Goal: Information Seeking & Learning: Find contact information

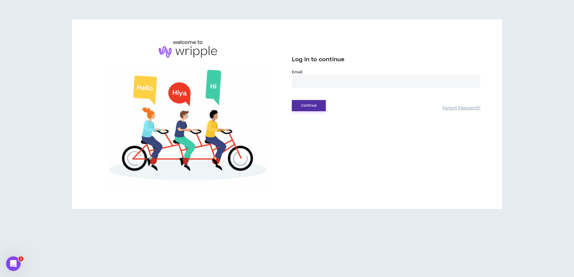
drag, startPoint x: 304, startPoint y: 111, endPoint x: 310, endPoint y: 105, distance: 8.2
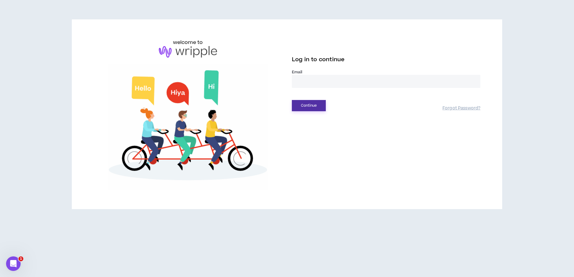
click at [305, 110] on button "Continue" at bounding box center [309, 105] width 34 height 11
drag, startPoint x: 313, startPoint y: 103, endPoint x: 310, endPoint y: 84, distance: 19.2
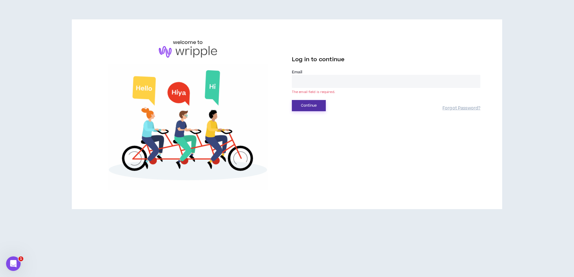
click at [313, 102] on button "Continue" at bounding box center [309, 105] width 34 height 11
click at [309, 82] on input "email" at bounding box center [386, 81] width 188 height 13
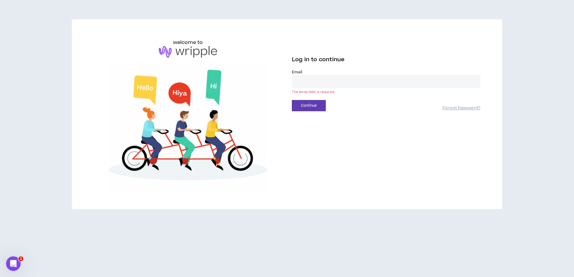
type input "**********"
click at [300, 105] on button "Continue" at bounding box center [309, 105] width 34 height 11
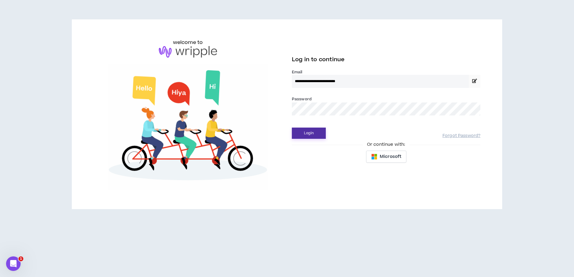
click at [310, 129] on button "Login" at bounding box center [309, 133] width 34 height 11
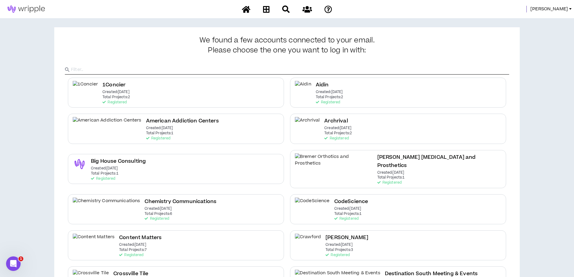
click at [560, 7] on span "Angie" at bounding box center [549, 9] width 38 height 7
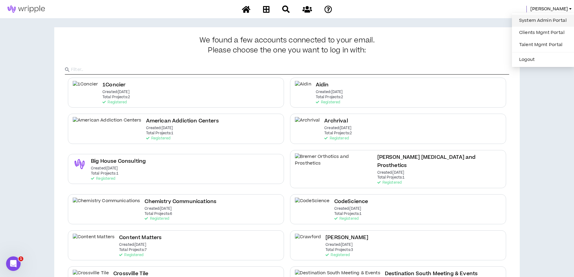
click at [542, 20] on link "System Admin Portal" at bounding box center [542, 20] width 55 height 9
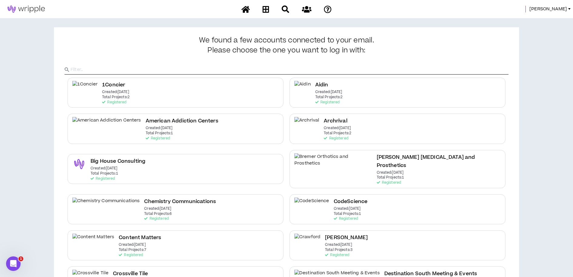
click at [556, 7] on span "Angie" at bounding box center [549, 9] width 38 height 7
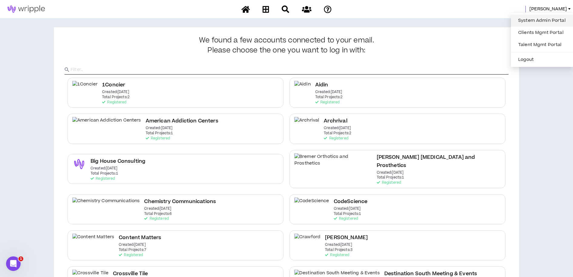
click at [542, 21] on link "System Admin Portal" at bounding box center [542, 20] width 55 height 9
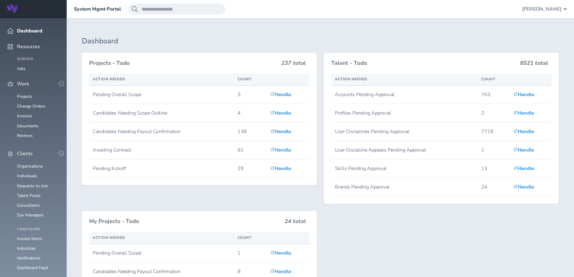
scroll to position [104, 0]
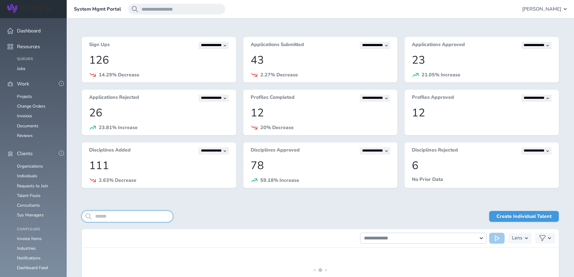
click at [107, 217] on input "search" at bounding box center [127, 216] width 91 height 11
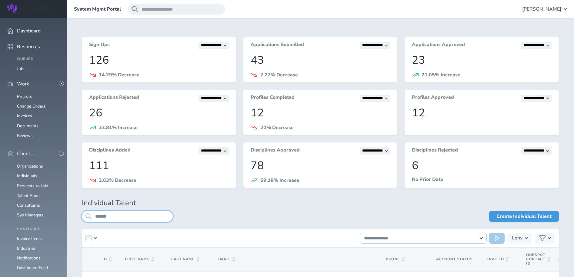
type input "******"
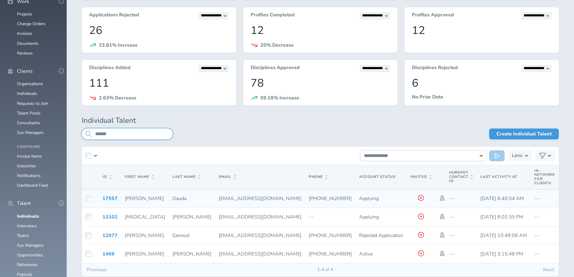
scroll to position [83, 0]
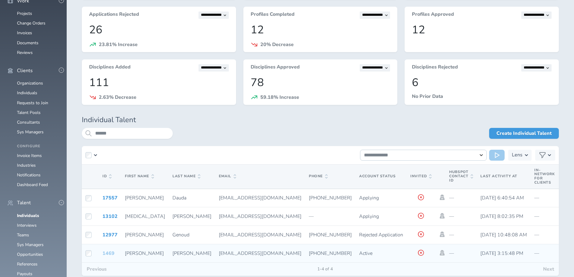
click at [108, 254] on link "1469" at bounding box center [108, 253] width 12 height 7
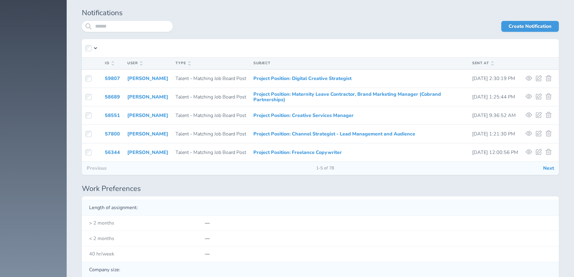
scroll to position [1844, 0]
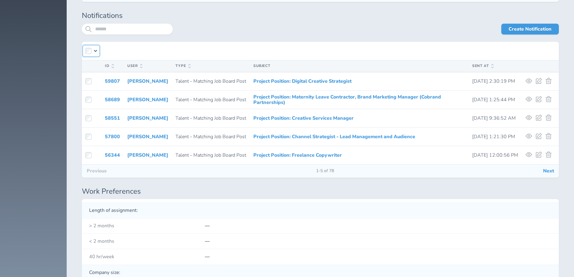
click at [95, 52] on icon "button" at bounding box center [95, 51] width 3 height 2
click at [215, 40] on div "Create Notification" at bounding box center [366, 33] width 386 height 18
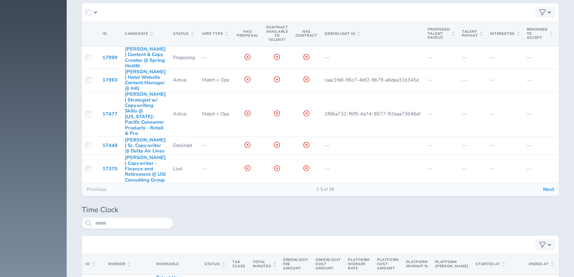
scroll to position [2719, 0]
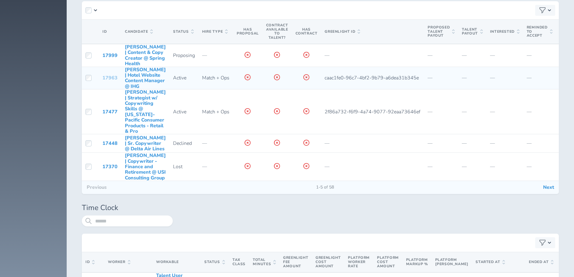
click at [107, 81] on link "17963" at bounding box center [109, 78] width 15 height 7
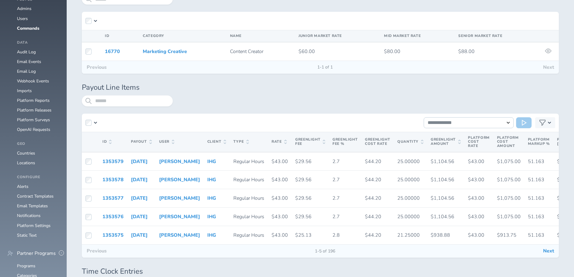
scroll to position [566, 0]
click at [149, 142] on icon at bounding box center [150, 141] width 2 height 4
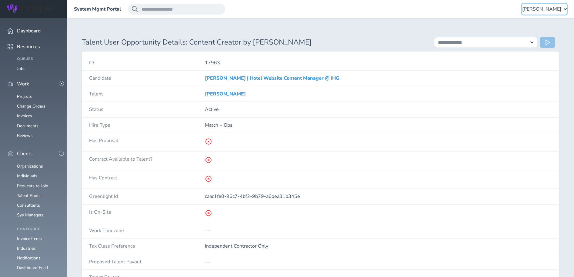
click at [559, 8] on span "Angie Vaughn" at bounding box center [541, 8] width 39 height 5
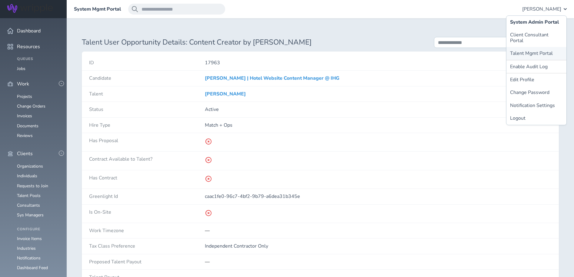
click at [527, 48] on link "Talent Mgmt Portal" at bounding box center [536, 53] width 60 height 13
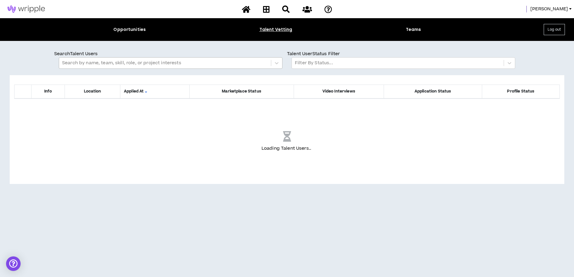
click at [80, 62] on div at bounding box center [165, 63] width 206 height 8
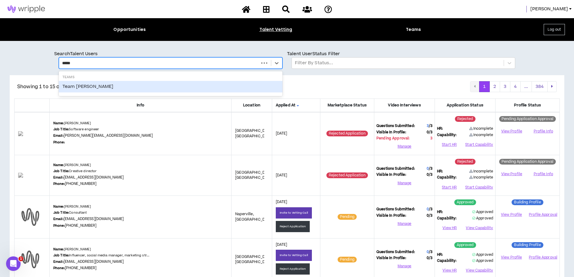
type input "******"
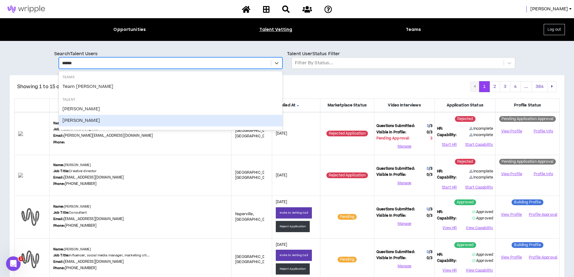
click at [90, 119] on div "EVELYN CREEKMORE" at bounding box center [171, 121] width 224 height 12
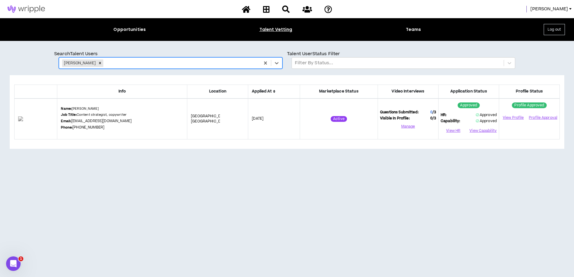
click at [131, 121] on link "evelyncreekmore1@gmail.com" at bounding box center [101, 120] width 60 height 5
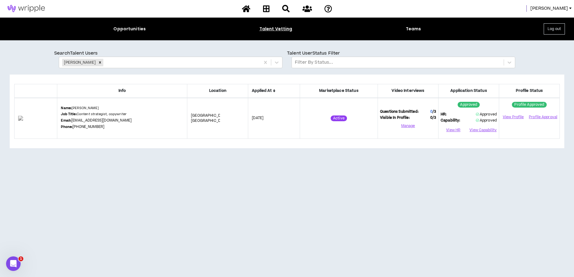
click at [152, 154] on div "Info Location Applied At Marketplace Status Video Interviews Application Status…" at bounding box center [287, 174] width 555 height 199
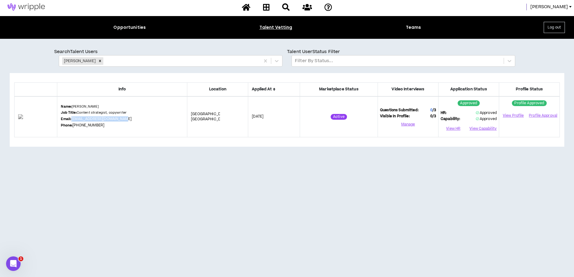
drag, startPoint x: 157, startPoint y: 118, endPoint x: 82, endPoint y: 119, distance: 74.9
click at [82, 119] on div "Name: EVELYN CREEKMORE Job Title: Content strategist, copywriter Email: evelync…" at bounding box center [122, 116] width 122 height 25
copy link "evelyncreekmore1@gmail.com"
click at [566, 7] on span "[PERSON_NAME]" at bounding box center [549, 7] width 38 height 7
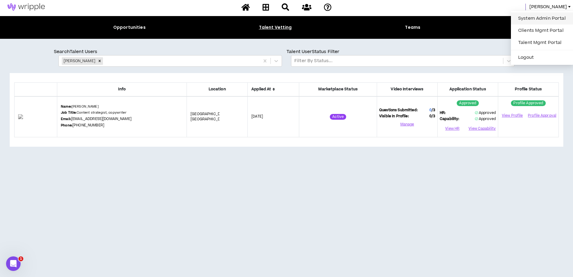
click at [538, 20] on link "System Admin Portal" at bounding box center [542, 18] width 55 height 9
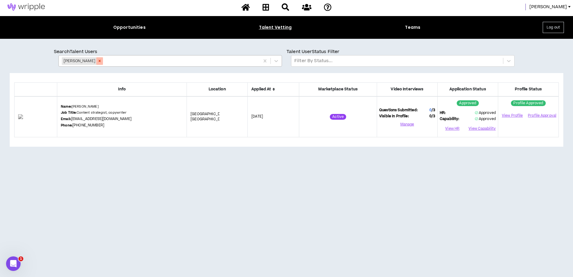
click at [102, 61] on icon "Remove EVELYN CREEKMORE" at bounding box center [100, 61] width 4 height 4
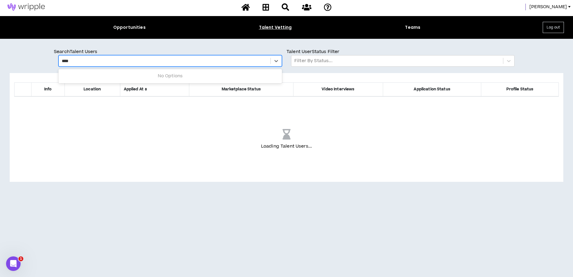
type input "*****"
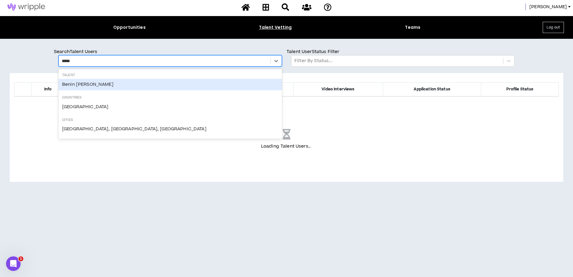
click at [77, 86] on div "Benin Saffo" at bounding box center [170, 85] width 224 height 12
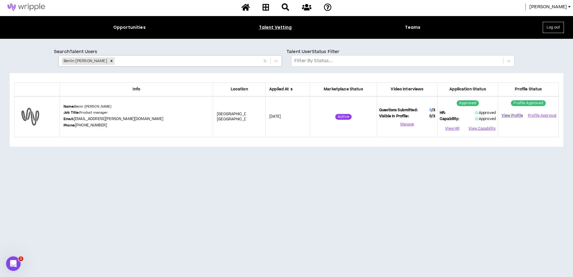
click at [515, 116] on link "View Profile" at bounding box center [513, 115] width 24 height 11
click at [145, 120] on div "Name: Benin Saffo Job Title: Product manager Email: benin.saffo@gmail.com Phone…" at bounding box center [137, 116] width 146 height 25
click at [149, 157] on div "Info Location Applied At Marketplace Status Video Interviews Application Status…" at bounding box center [287, 172] width 554 height 199
drag, startPoint x: 150, startPoint y: 120, endPoint x: 85, endPoint y: 117, distance: 64.6
click at [85, 117] on div "Name: Benin Saffo Job Title: Product manager Email: benin.saffo@gmail.com Phone…" at bounding box center [137, 116] width 146 height 25
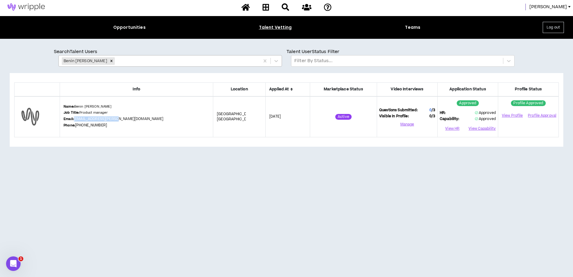
copy link "benin.saffo@gmail.com"
click at [109, 61] on icon "Remove Benin Saffo" at bounding box center [111, 61] width 4 height 4
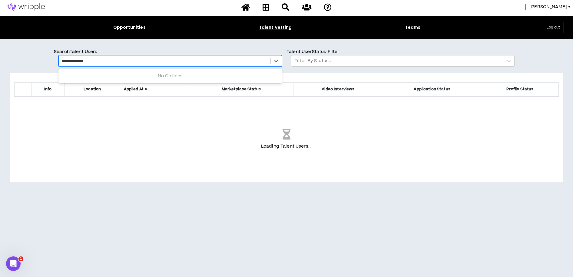
type input "**********"
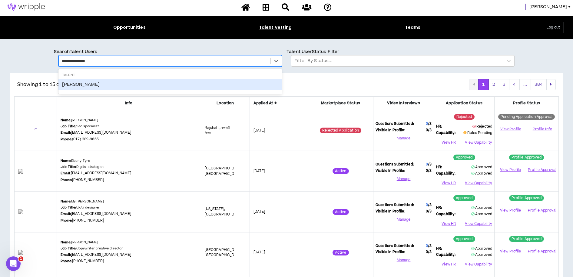
click at [83, 84] on div "Patrick Wampler" at bounding box center [170, 85] width 224 height 12
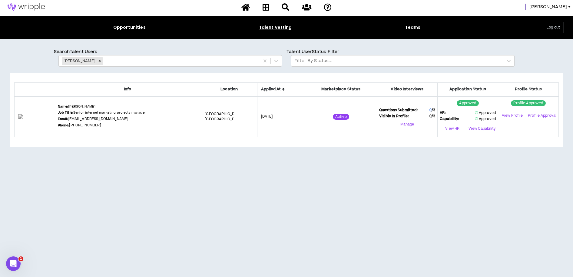
drag, startPoint x: 117, startPoint y: 151, endPoint x: 122, endPoint y: 150, distance: 5.5
click at [119, 150] on div "Info Location Applied At Marketplace Status Video Interviews Application Status…" at bounding box center [287, 172] width 554 height 199
drag, startPoint x: 149, startPoint y: 120, endPoint x: 120, endPoint y: 171, distance: 58.9
click at [108, 121] on div "Name: Patrick Wampler Job Title: Senior internet marketing projects manager Ema…" at bounding box center [128, 116] width 140 height 25
click at [123, 176] on div "Info Location Applied At Marketplace Status Video Interviews Application Status…" at bounding box center [287, 172] width 554 height 199
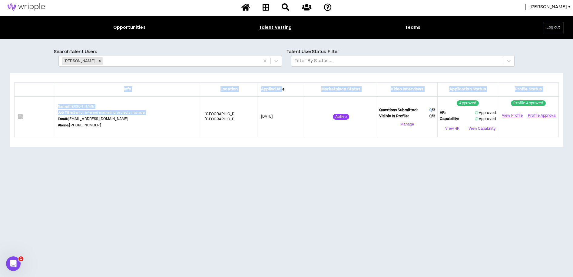
drag, startPoint x: 117, startPoint y: 177, endPoint x: 127, endPoint y: 142, distance: 37.0
click at [128, 124] on div "Info Location Applied At Marketplace Status Video Interviews Application Status…" at bounding box center [287, 172] width 554 height 199
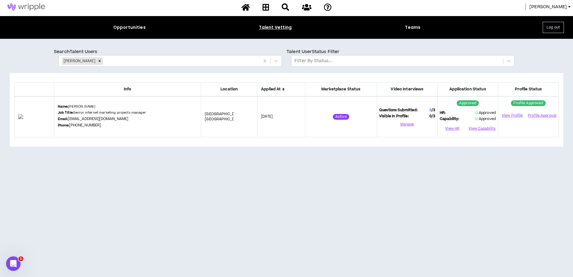
drag, startPoint x: 152, startPoint y: 192, endPoint x: 185, endPoint y: 185, distance: 34.4
click at [153, 192] on div "Info Location Applied At Marketplace Status Video Interviews Application Status…" at bounding box center [287, 172] width 554 height 199
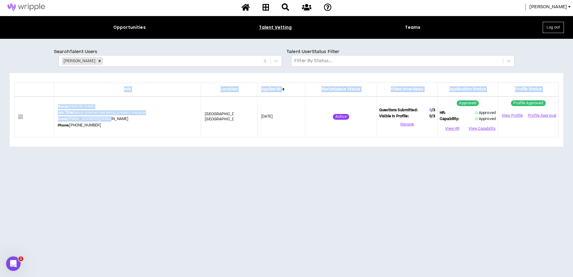
drag, startPoint x: 197, startPoint y: 162, endPoint x: 132, endPoint y: 135, distance: 70.3
click at [128, 128] on div "Info Location Applied At Marketplace Status Video Interviews Application Status…" at bounding box center [287, 172] width 554 height 199
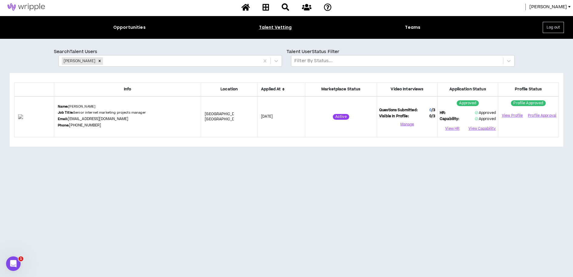
drag, startPoint x: 141, startPoint y: 146, endPoint x: 140, endPoint y: 143, distance: 3.4
click at [141, 146] on div "Info Location Applied At Marketplace Status Video Interviews Application Status…" at bounding box center [287, 172] width 554 height 199
drag, startPoint x: 123, startPoint y: 118, endPoint x: 127, endPoint y: 122, distance: 5.1
click at [124, 121] on div "Name: Patrick Wampler Job Title: Senior internet marketing projects manager Ema…" at bounding box center [128, 116] width 140 height 25
drag, startPoint x: 134, startPoint y: 122, endPoint x: 149, endPoint y: 121, distance: 15.2
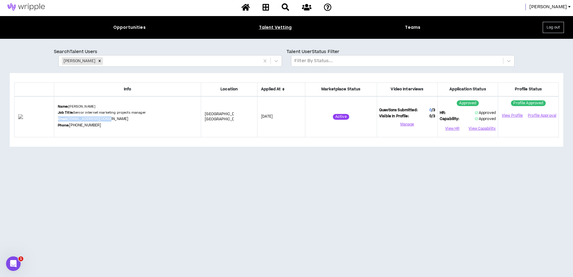
click at [135, 122] on div "Name: Patrick Wampler Job Title: Senior internet marketing projects manager Ema…" at bounding box center [128, 116] width 140 height 25
drag, startPoint x: 152, startPoint y: 128, endPoint x: 121, endPoint y: 120, distance: 31.8
click at [121, 120] on div "Name: Patrick Wampler Job Title: Senior internet marketing projects manager Ema…" at bounding box center [128, 116] width 140 height 25
copy div "Email: pwampler25@gmail.com"
click at [98, 59] on icon "Remove Patrick Wampler" at bounding box center [100, 61] width 4 height 4
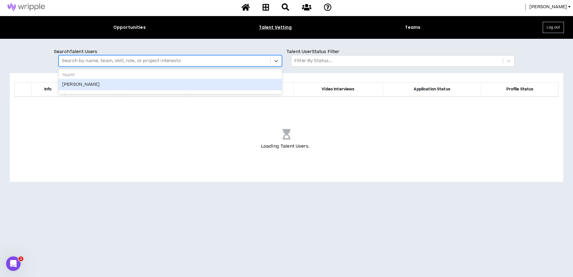
click at [96, 61] on div at bounding box center [165, 61] width 206 height 8
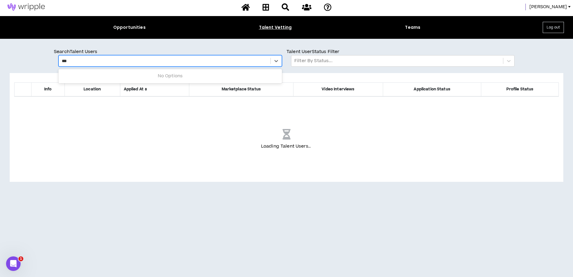
type input "****"
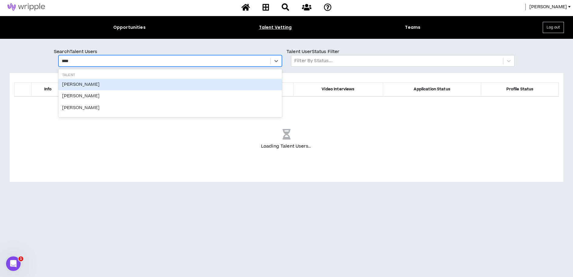
click at [100, 83] on div "Neel Golikeri" at bounding box center [170, 85] width 224 height 12
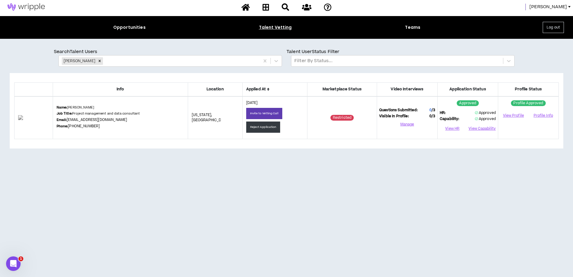
click at [561, 7] on span "[PERSON_NAME]" at bounding box center [549, 7] width 38 height 7
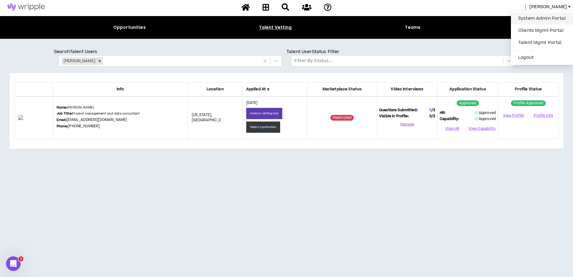
click at [541, 18] on link "System Admin Portal" at bounding box center [542, 18] width 55 height 9
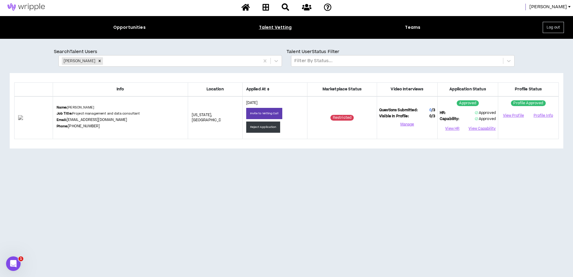
click at [552, 5] on div "[PERSON_NAME]" at bounding box center [457, 7] width 234 height 7
click at [559, 6] on span "[PERSON_NAME]" at bounding box center [549, 7] width 38 height 7
drag, startPoint x: 89, startPoint y: 59, endPoint x: 92, endPoint y: 60, distance: 3.3
click at [96, 60] on div "Remove Neel Golikeri" at bounding box center [99, 61] width 7 height 8
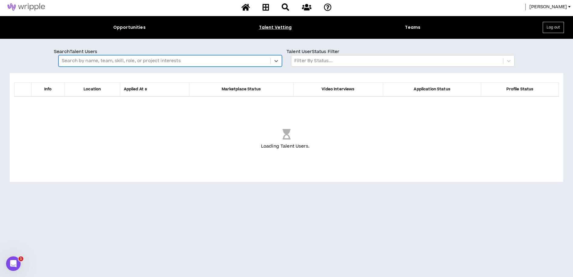
click at [92, 60] on div at bounding box center [165, 61] width 206 height 8
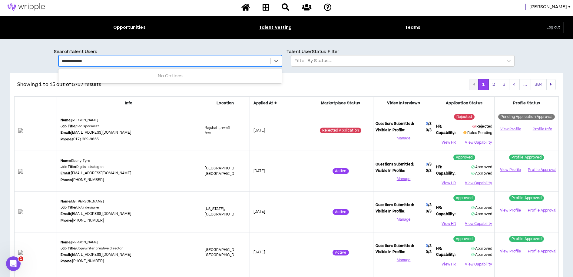
type input "**********"
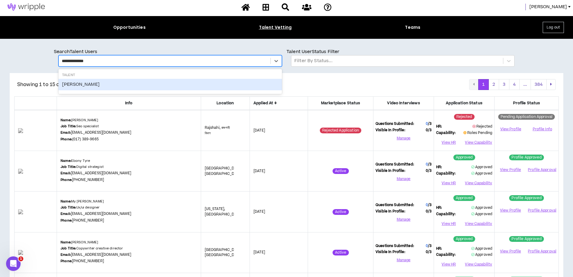
click at [74, 86] on div "Michael Creati" at bounding box center [170, 85] width 224 height 12
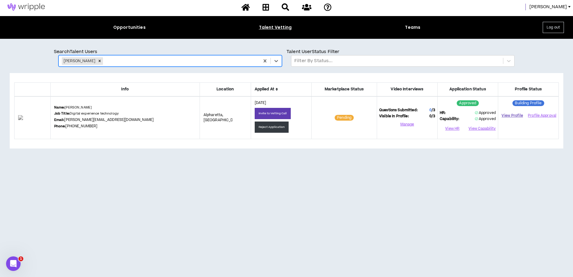
click at [516, 116] on link "View Profile" at bounding box center [513, 115] width 24 height 11
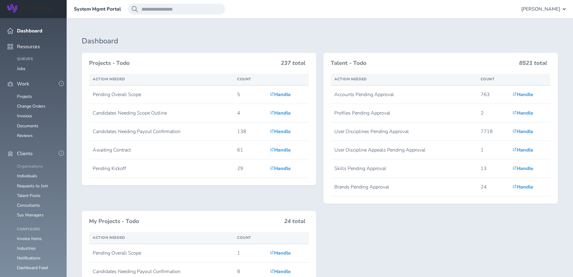
click at [33, 163] on link "Organizations" at bounding box center [30, 166] width 26 height 6
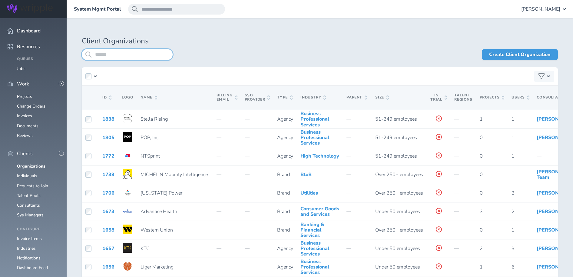
click at [115, 56] on input "search" at bounding box center [127, 54] width 91 height 11
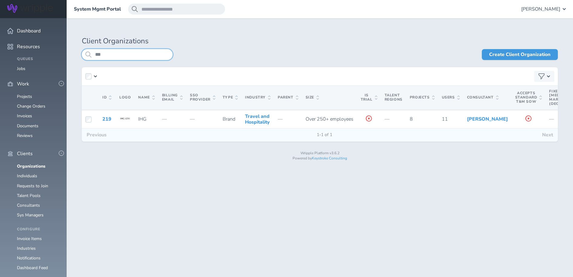
type input "***"
click at [272, 41] on h1 "Client Organizations" at bounding box center [320, 41] width 476 height 8
drag, startPoint x: 227, startPoint y: 32, endPoint x: 212, endPoint y: 36, distance: 15.7
click at [227, 33] on div "Client Organizations *** Create Client Organization ID Logo Name Billing Email …" at bounding box center [320, 97] width 507 height 158
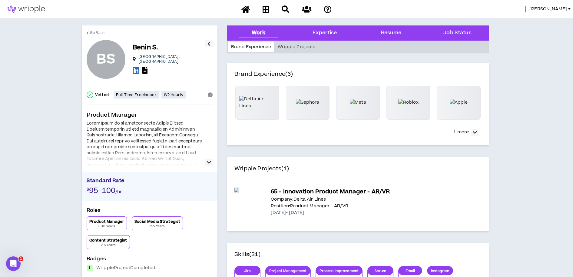
click at [96, 32] on span "Go Back" at bounding box center [97, 33] width 15 height 6
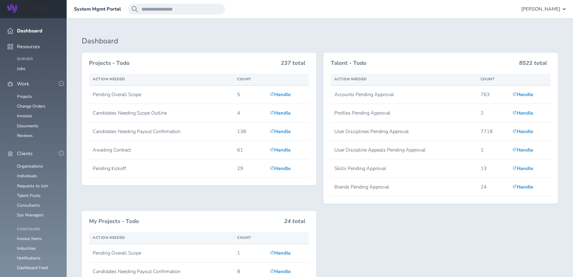
scroll to position [162, 0]
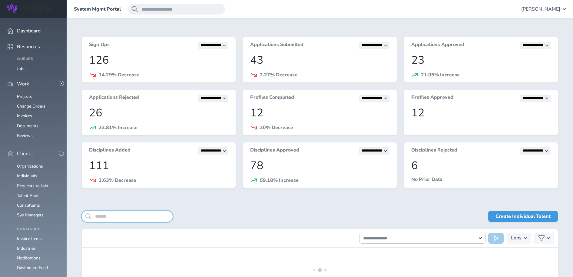
click at [112, 217] on input "search" at bounding box center [127, 216] width 91 height 11
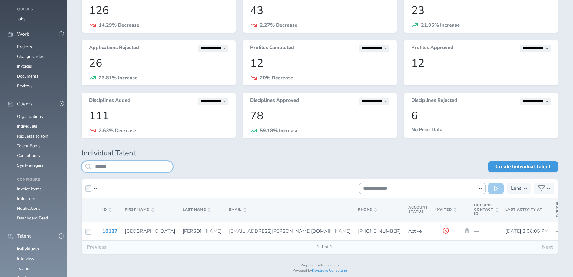
scroll to position [57, 0]
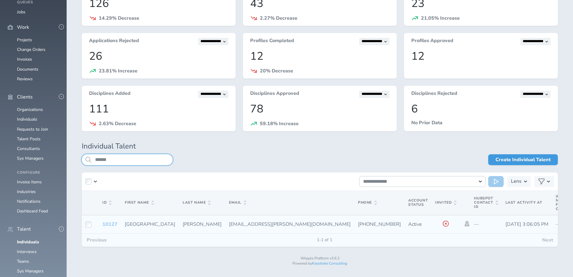
type input "*****"
click at [108, 223] on link "10127" at bounding box center [109, 224] width 15 height 7
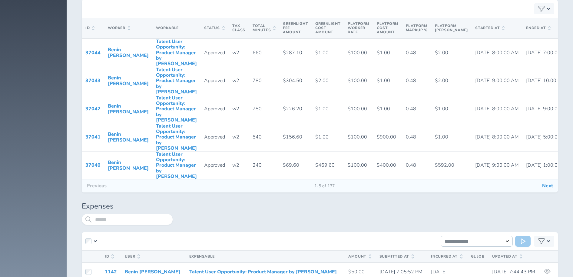
scroll to position [2452, 0]
click at [502, 27] on icon at bounding box center [503, 26] width 2 height 2
click at [502, 30] on icon at bounding box center [503, 27] width 2 height 4
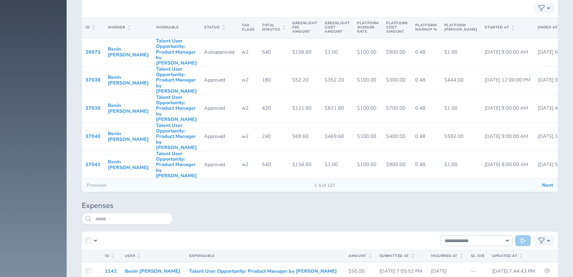
drag, startPoint x: 276, startPoint y: 230, endPoint x: 275, endPoint y: 227, distance: 3.5
click at [276, 230] on div at bounding box center [365, 222] width 385 height 18
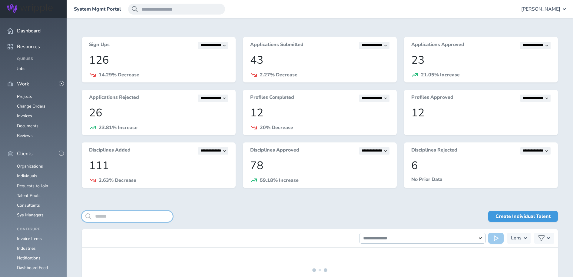
click at [107, 218] on input "search" at bounding box center [127, 216] width 91 height 11
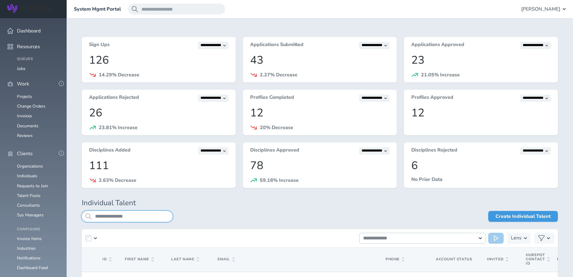
type input "**********"
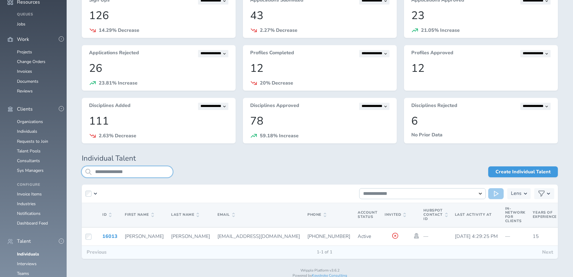
scroll to position [45, 0]
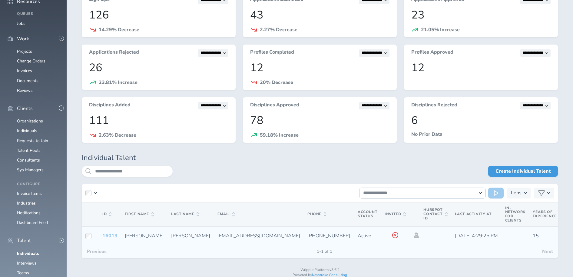
click at [113, 233] on link "16013" at bounding box center [109, 235] width 15 height 7
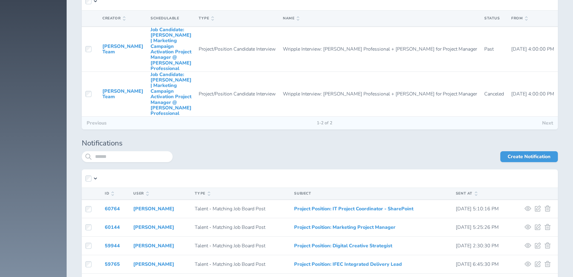
scroll to position [1578, 0]
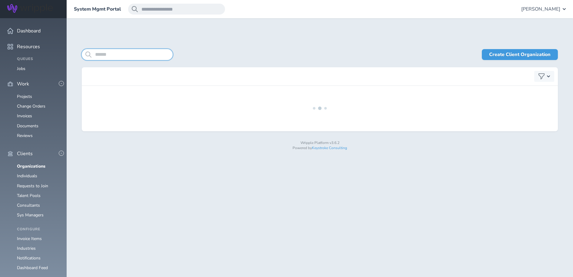
click at [121, 54] on input "search" at bounding box center [127, 54] width 91 height 11
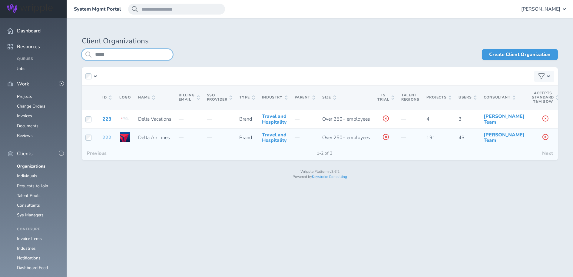
type input "*****"
click at [108, 141] on link "222" at bounding box center [106, 137] width 9 height 7
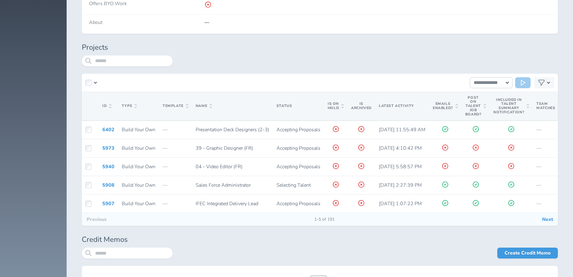
scroll to position [1577, 0]
click at [551, 219] on button "Next" at bounding box center [548, 220] width 21 height 13
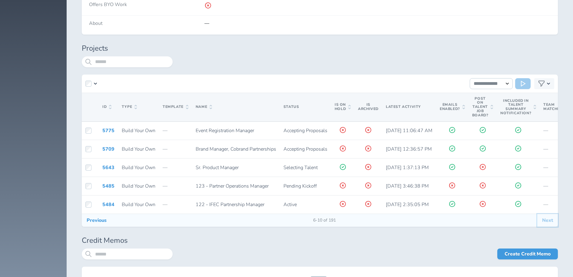
click at [548, 222] on button "Next" at bounding box center [548, 220] width 21 height 13
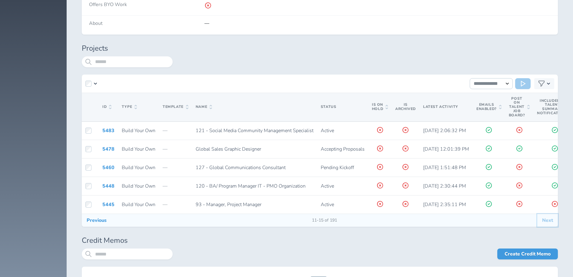
click at [547, 219] on button "Next" at bounding box center [548, 220] width 21 height 13
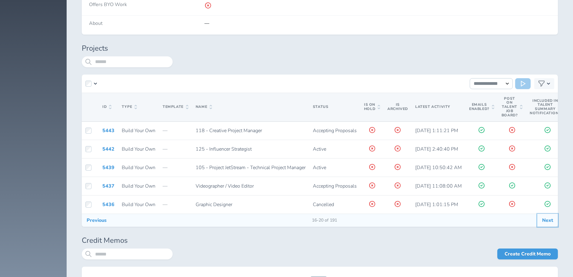
click at [547, 219] on button "Next" at bounding box center [548, 220] width 21 height 13
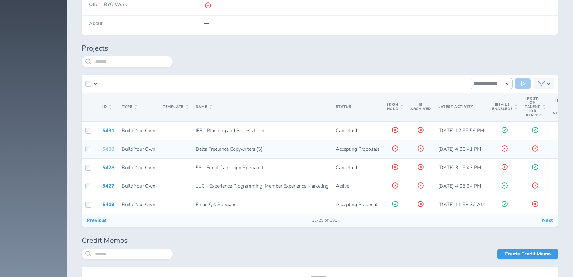
click at [106, 146] on link "5430" at bounding box center [108, 149] width 12 height 7
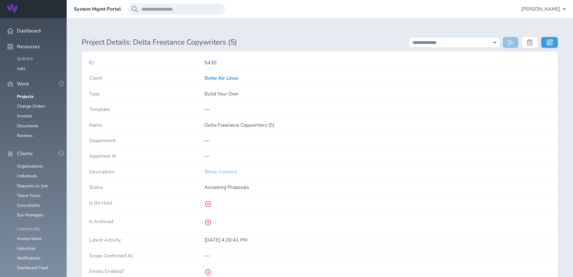
click at [227, 171] on link "Show Content" at bounding box center [221, 171] width 32 height 5
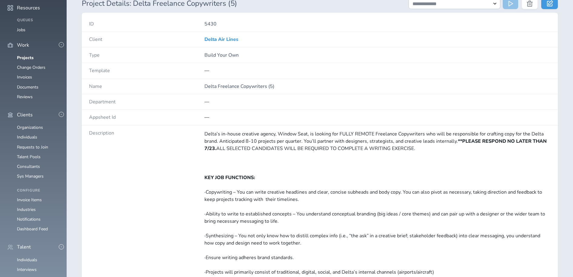
scroll to position [45, 0]
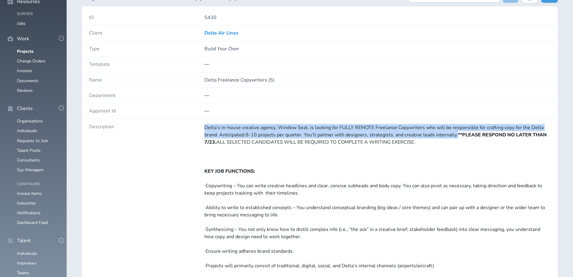
drag, startPoint x: 206, startPoint y: 128, endPoint x: 455, endPoint y: 132, distance: 249.4
copy div "Delta’s in-house creative agency, Window Seat, is looking for FULLY REMOTE Free…"
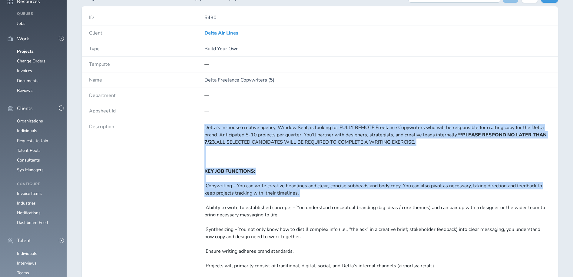
drag, startPoint x: 204, startPoint y: 172, endPoint x: 305, endPoint y: 199, distance: 104.6
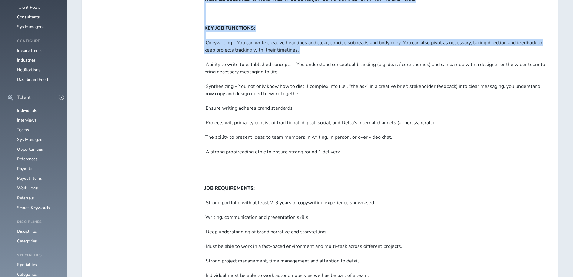
scroll to position [186, 0]
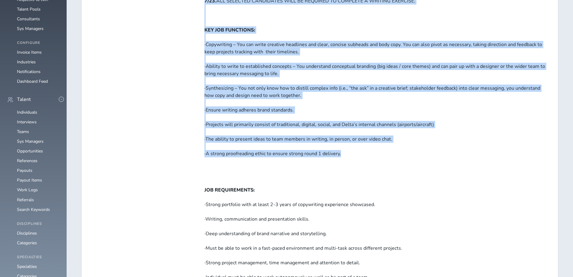
click at [346, 154] on div "Delta’s in-house creative agency, Window Seat, is looking for FULLY REMOTE Free…" at bounding box center [378, 197] width 346 height 429
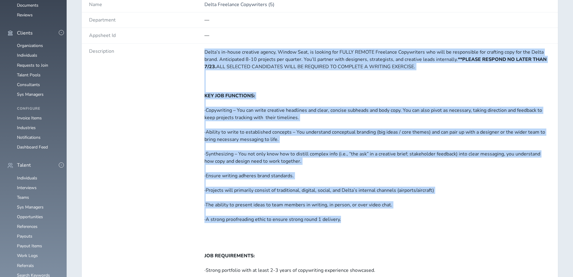
scroll to position [109, 0]
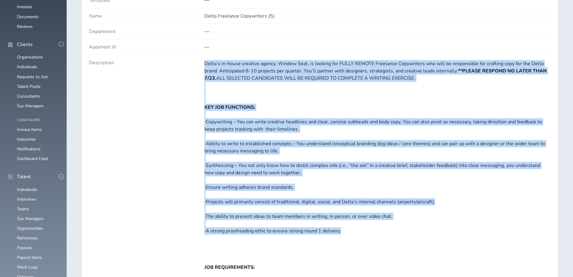
click at [344, 157] on div "Delta’s in-house creative agency, Window Seat, is looking for FULLY REMOTE Free…" at bounding box center [378, 274] width 346 height 429
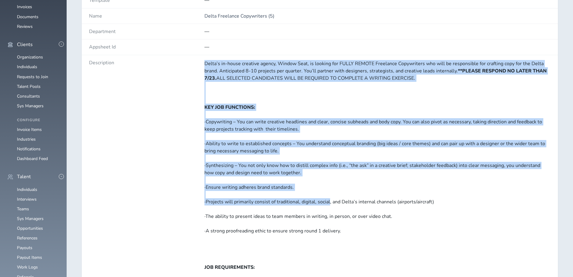
drag, startPoint x: 203, startPoint y: 118, endPoint x: 334, endPoint y: 208, distance: 158.3
click at [329, 203] on div "Description Delta’s in-house creative agency, Window Seat, is looking for FULLY…" at bounding box center [320, 281] width 476 height 452
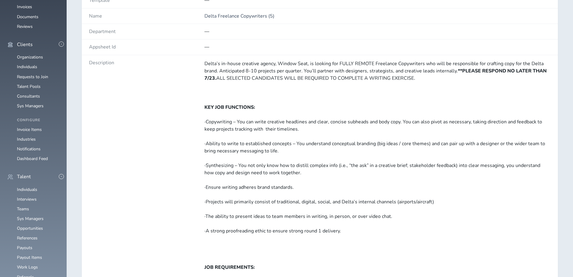
drag, startPoint x: 351, startPoint y: 224, endPoint x: 350, endPoint y: 228, distance: 4.6
click at [350, 224] on div "Delta’s in-house creative agency, Window Seat, is looking for FULLY REMOTE Free…" at bounding box center [378, 274] width 346 height 429
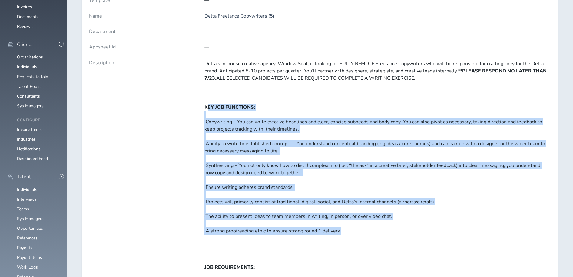
drag, startPoint x: 344, startPoint y: 231, endPoint x: 207, endPoint y: 107, distance: 184.3
click at [207, 107] on div "Delta’s in-house creative agency, Window Seat, is looking for FULLY REMOTE Free…" at bounding box center [378, 274] width 346 height 429
copy div "KEY JOB FUNCTIONS: ·Copywriting – You can write creative headlines and clear, c…"
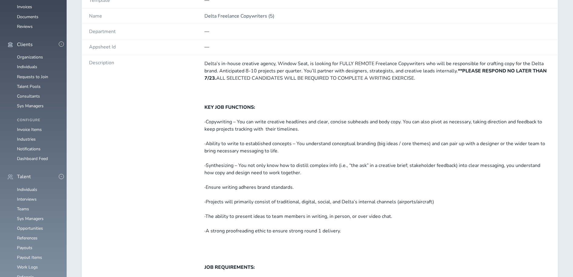
click at [333, 93] on div "Delta’s in-house creative agency, Window Seat, is looking for FULLY REMOTE Free…" at bounding box center [378, 274] width 346 height 429
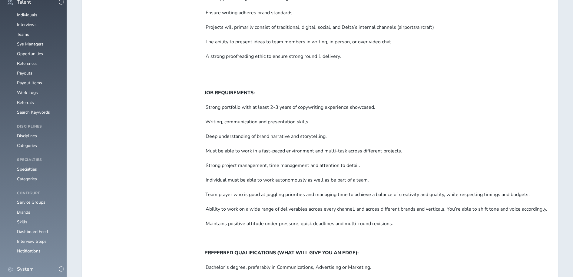
scroll to position [292, 0]
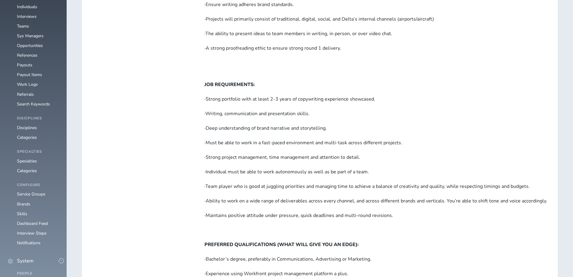
click at [309, 115] on div "Delta’s in-house creative agency, Window Seat, is looking for FULLY REMOTE Free…" at bounding box center [378, 91] width 346 height 429
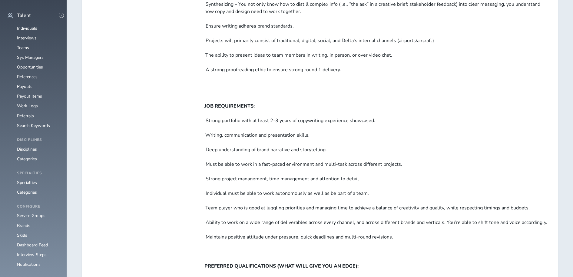
scroll to position [274, 0]
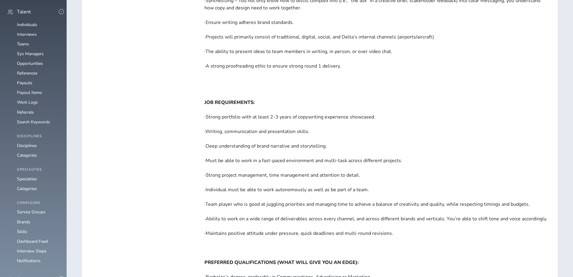
click at [299, 82] on div "Delta’s in-house creative agency, Window Seat, is looking for FULLY REMOTE Free…" at bounding box center [378, 109] width 346 height 429
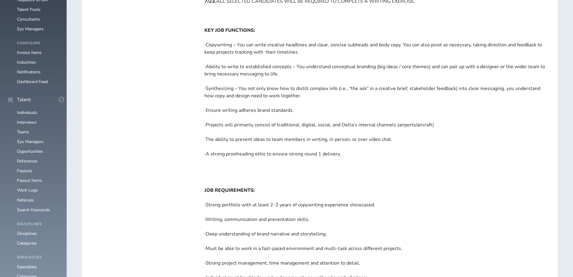
scroll to position [187, 0]
click at [448, 87] on div "Delta’s in-house creative agency, Window Seat, is looking for FULLY REMOTE Free…" at bounding box center [378, 196] width 346 height 429
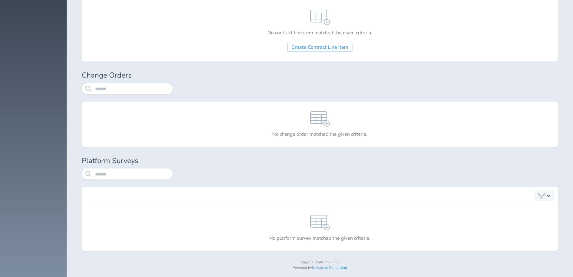
scroll to position [1511, 0]
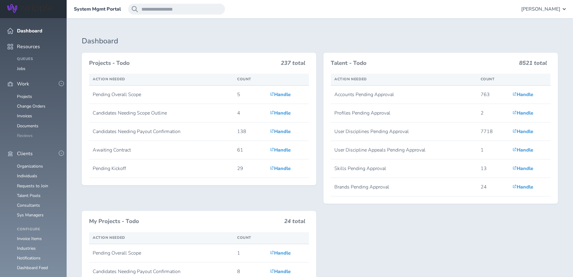
scroll to position [255, 0]
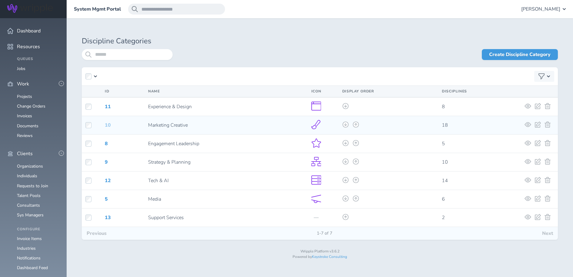
click at [108, 124] on link "10" at bounding box center [108, 125] width 6 height 7
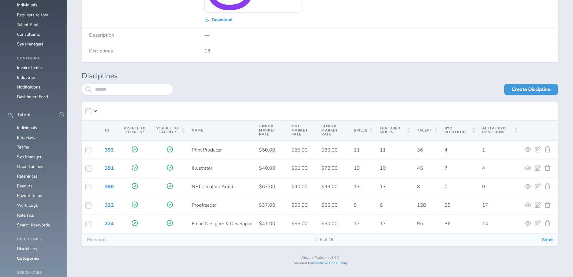
scroll to position [180, 0]
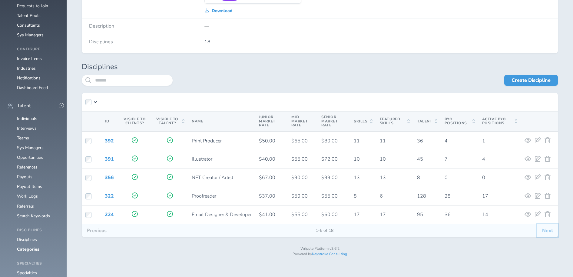
click at [549, 231] on button "Next" at bounding box center [548, 230] width 21 height 13
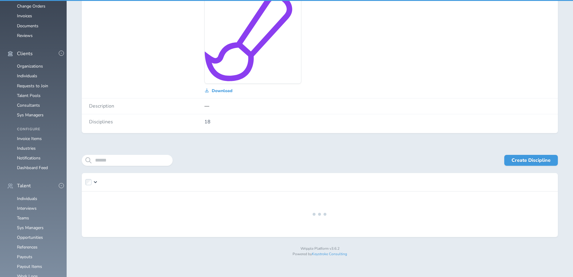
scroll to position [100, 0]
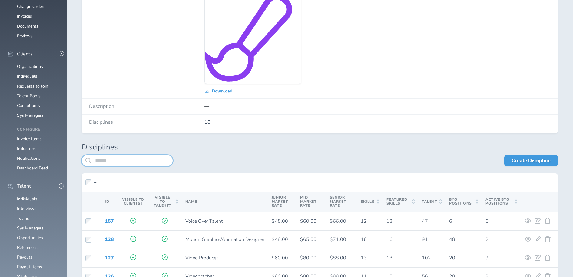
click at [111, 161] on input "search" at bounding box center [127, 160] width 91 height 11
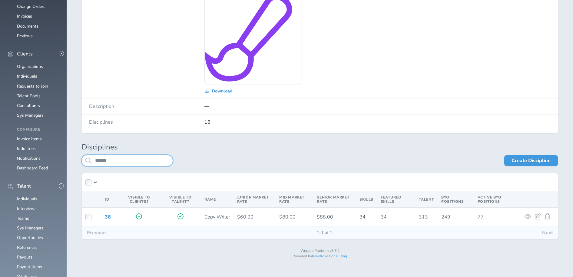
type input "******"
